Goal: Entertainment & Leisure: Consume media (video, audio)

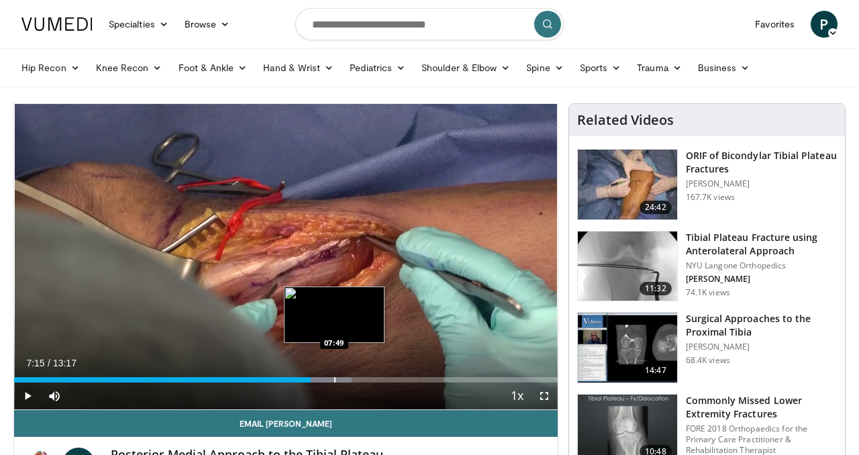
click at [333, 375] on div "Loaded : 62.17% 07:15 07:49" at bounding box center [285, 376] width 543 height 13
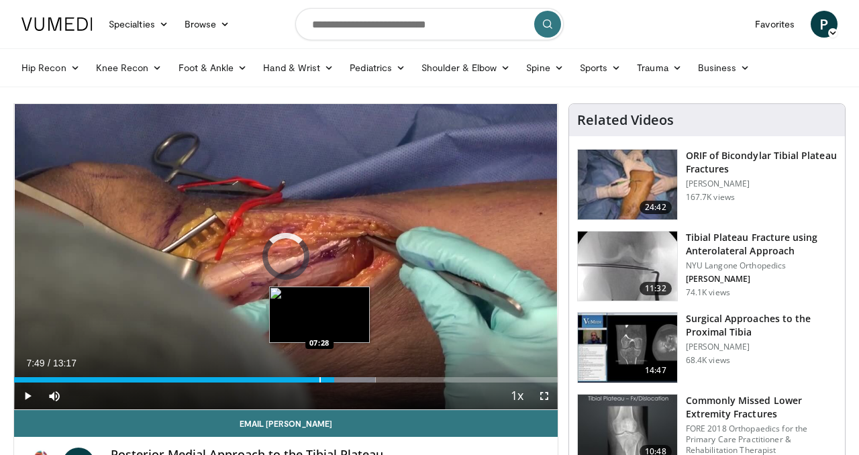
click at [319, 376] on div "Loaded : 66.51% 07:49 07:28" at bounding box center [285, 376] width 543 height 13
click at [327, 377] on div "Progress Bar" at bounding box center [327, 379] width 1 height 5
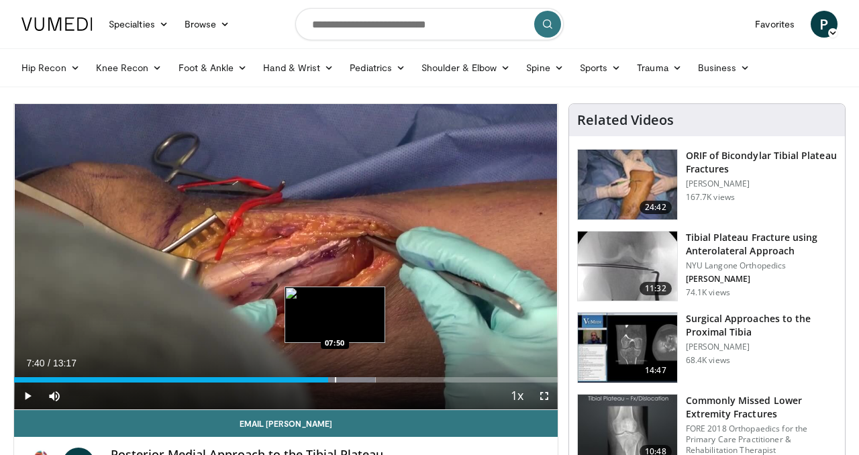
click at [336, 376] on div "Loaded : 66.51% 07:40 07:50" at bounding box center [285, 376] width 543 height 13
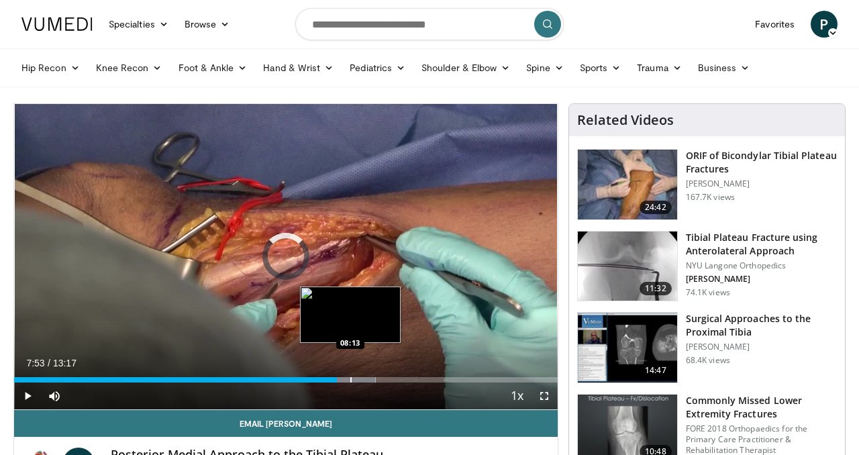
click at [350, 377] on div "Progress Bar" at bounding box center [350, 379] width 1 height 5
click at [361, 378] on div "Progress Bar" at bounding box center [361, 379] width 1 height 5
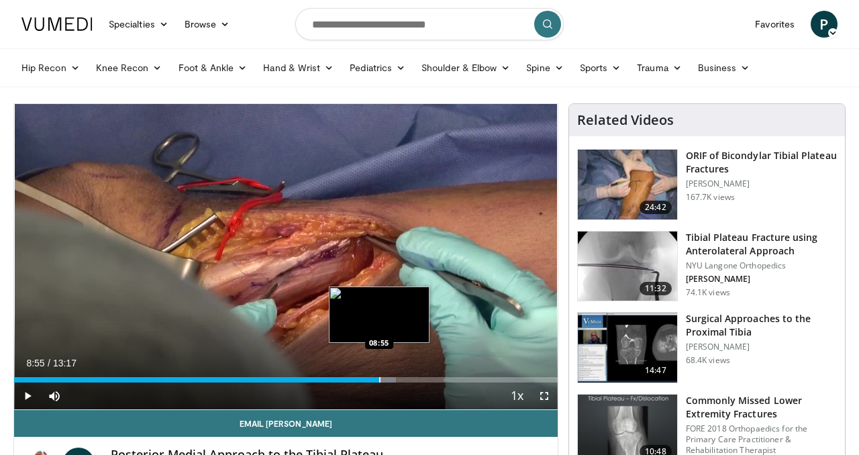
click at [379, 376] on div "Loaded : 70.28% 08:29 08:55" at bounding box center [285, 376] width 543 height 13
click at [393, 377] on div "Progress Bar" at bounding box center [393, 379] width 1 height 5
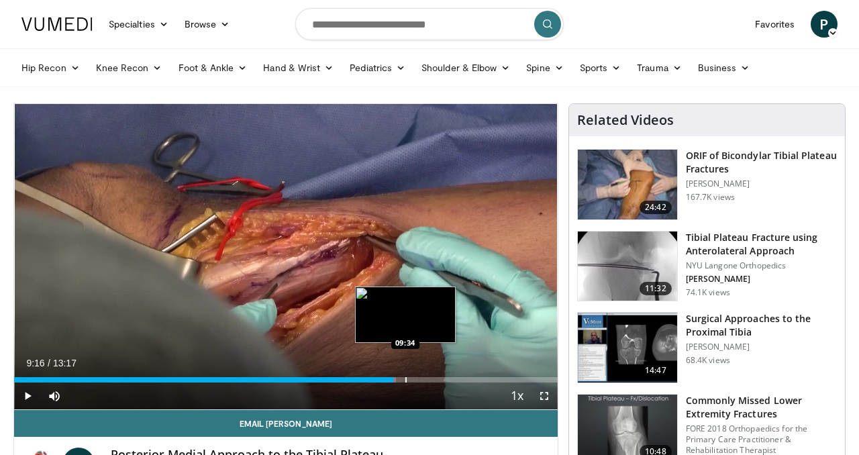
click at [405, 377] on div "Progress Bar" at bounding box center [405, 379] width 1 height 5
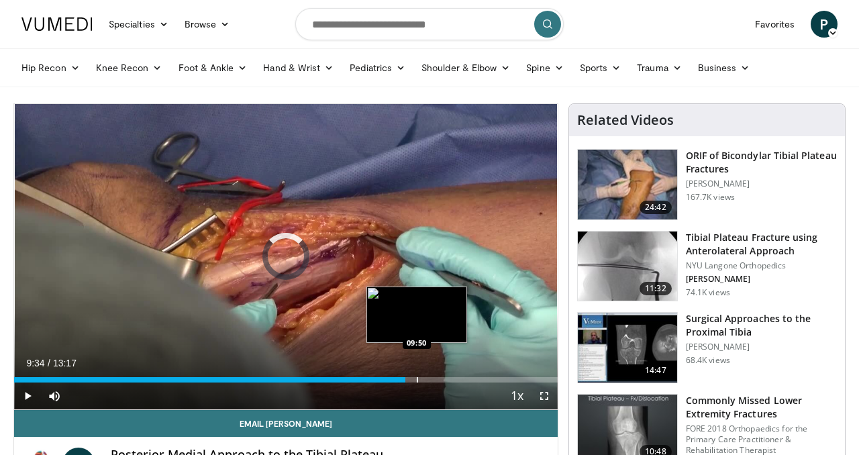
click at [417, 378] on div "Progress Bar" at bounding box center [417, 379] width 1 height 5
